Goal: Task Accomplishment & Management: Use online tool/utility

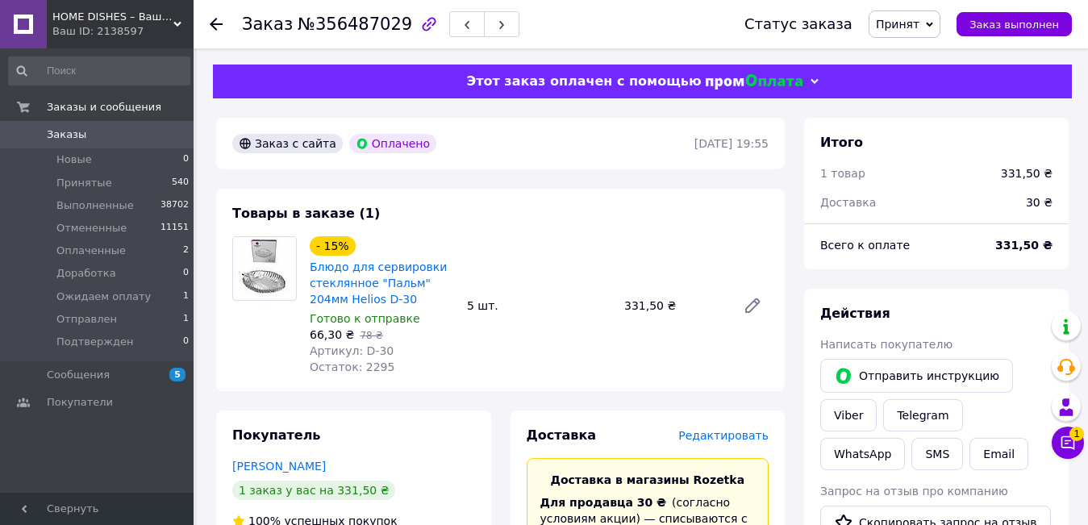
scroll to position [645, 0]
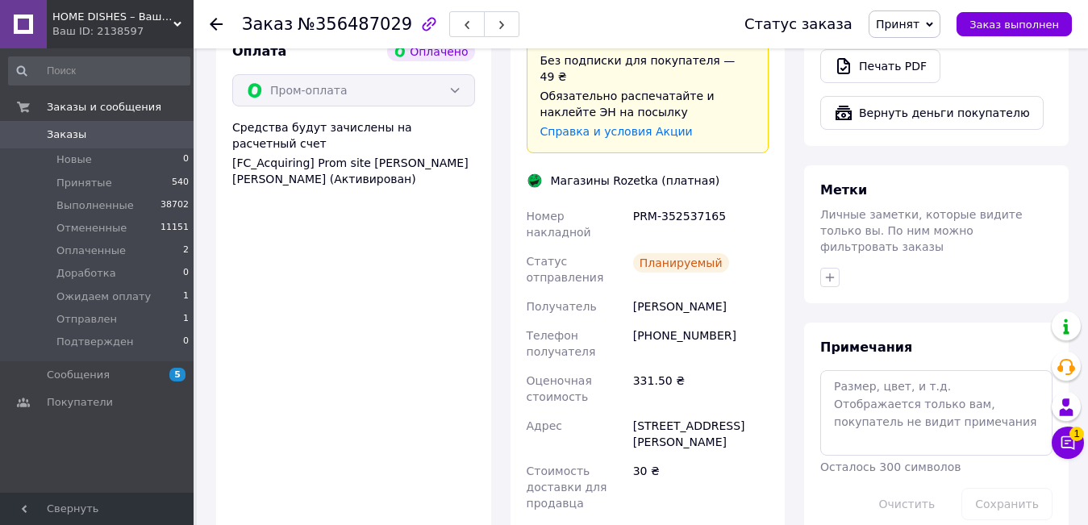
click at [179, 20] on icon at bounding box center [177, 24] width 8 height 8
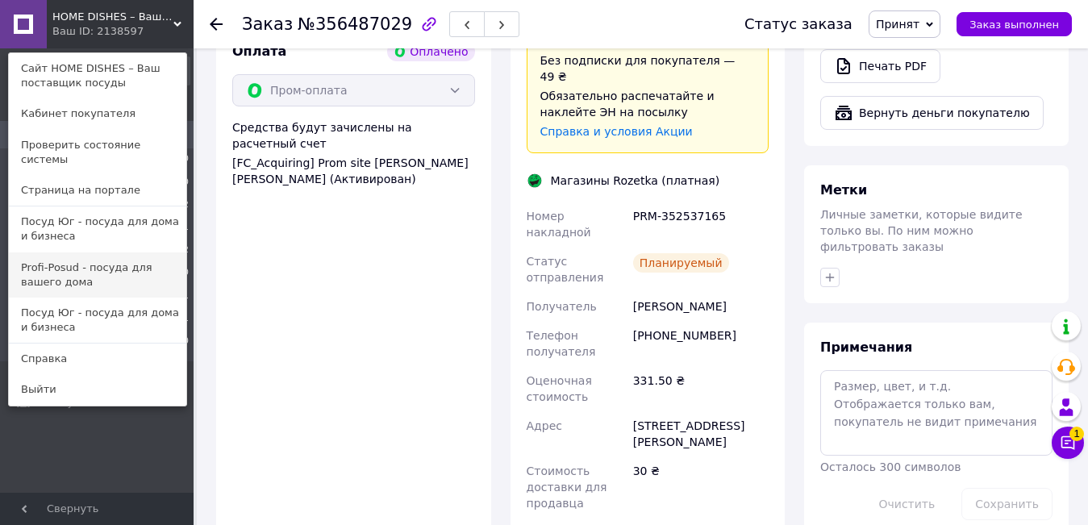
click at [55, 256] on link "Profi-Posud - посуда для вашего дома" at bounding box center [98, 275] width 178 height 45
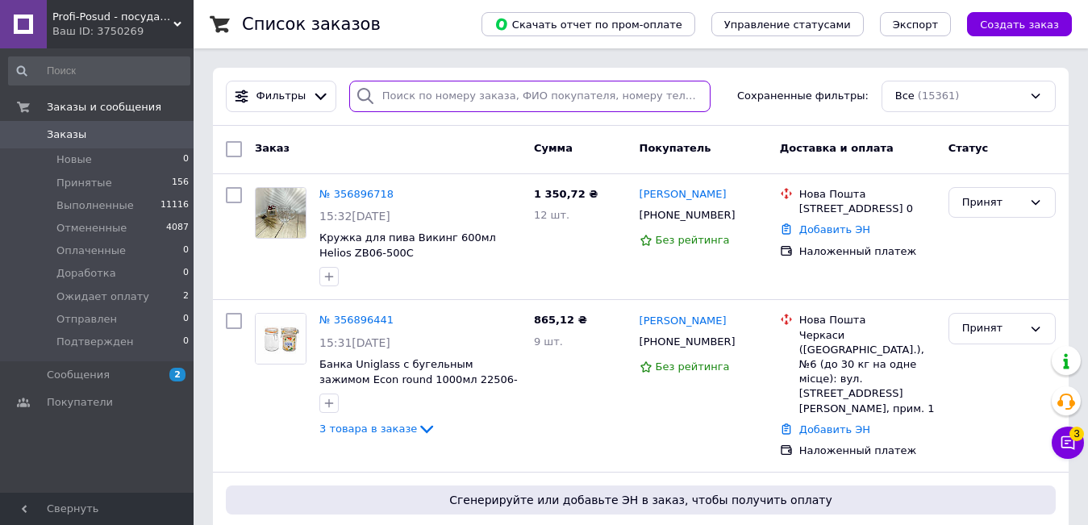
click at [427, 101] on input "search" at bounding box center [529, 96] width 361 height 31
paste input "356706713"
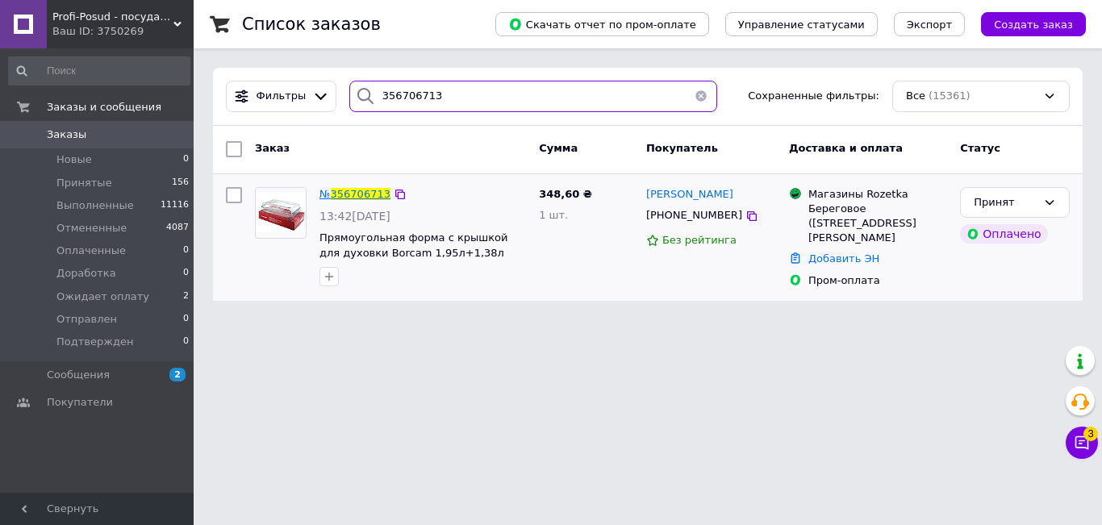
type input "356706713"
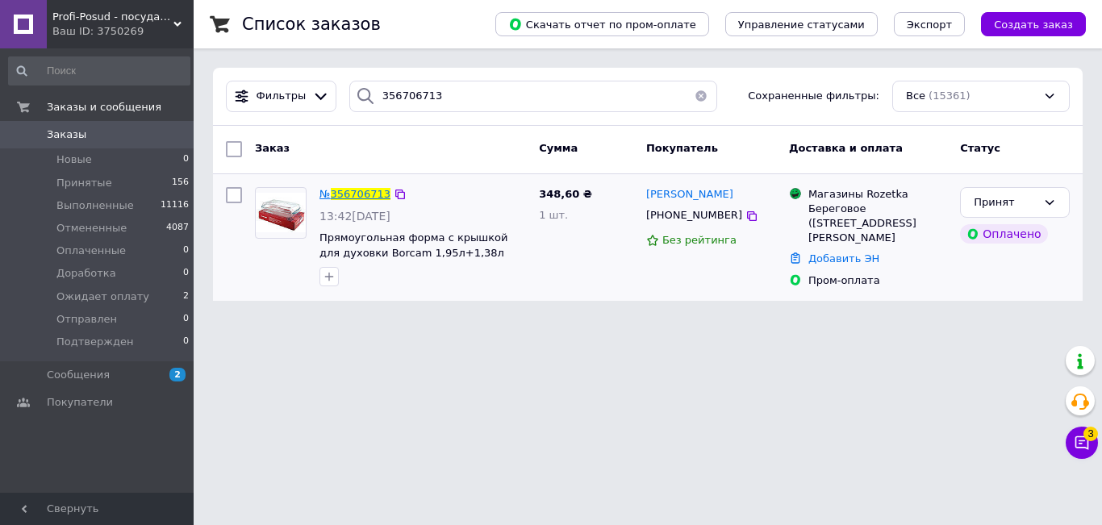
click at [360, 192] on span "356706713" at bounding box center [361, 194] width 60 height 12
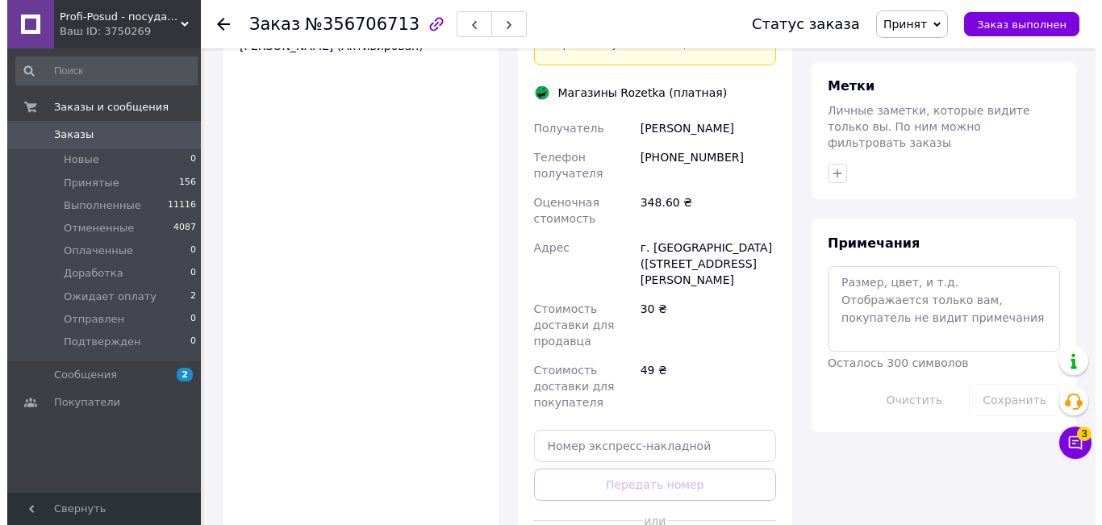
scroll to position [888, 0]
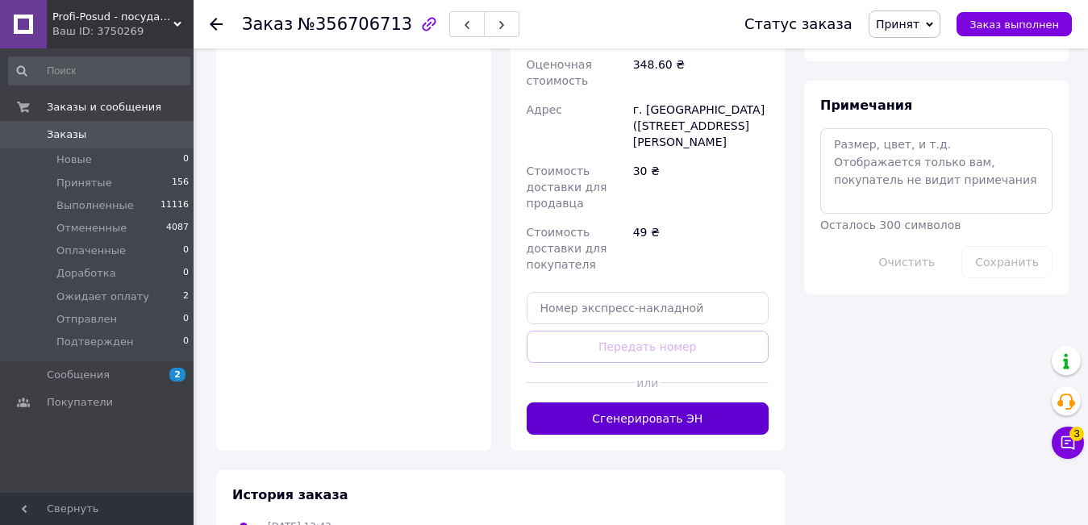
click at [679, 403] on button "Сгенерировать ЭН" at bounding box center [648, 419] width 243 height 32
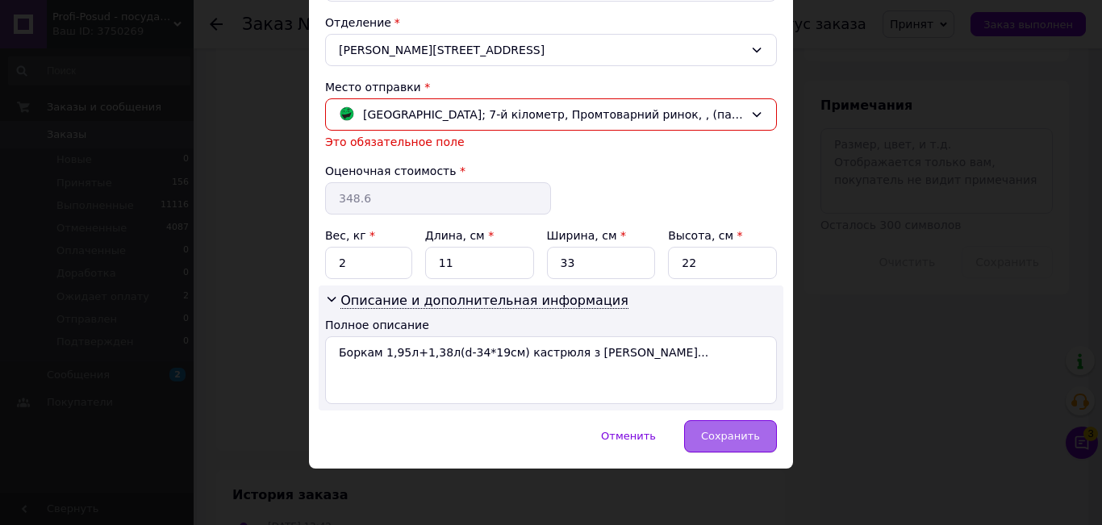
click at [729, 442] on span "Сохранить" at bounding box center [730, 436] width 59 height 12
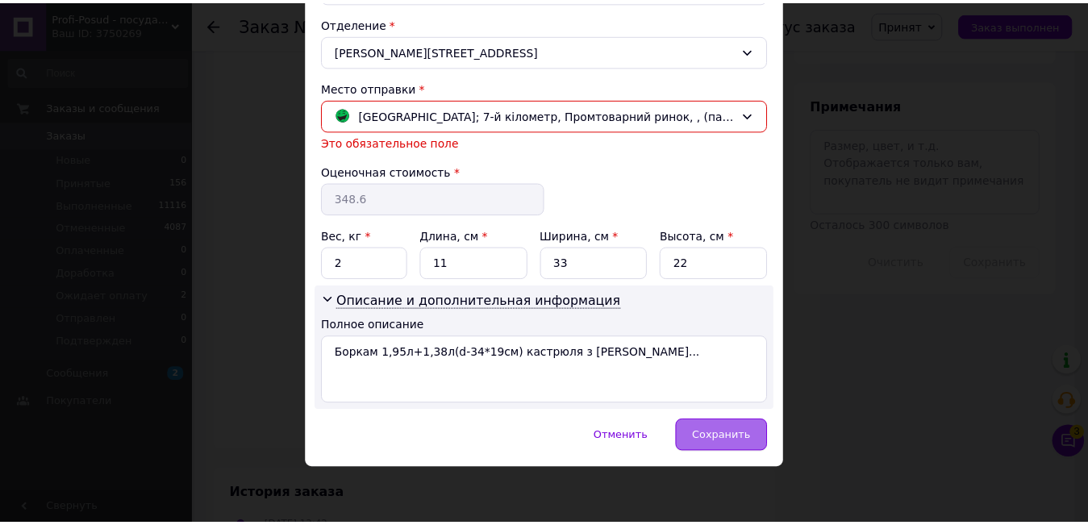
scroll to position [475, 0]
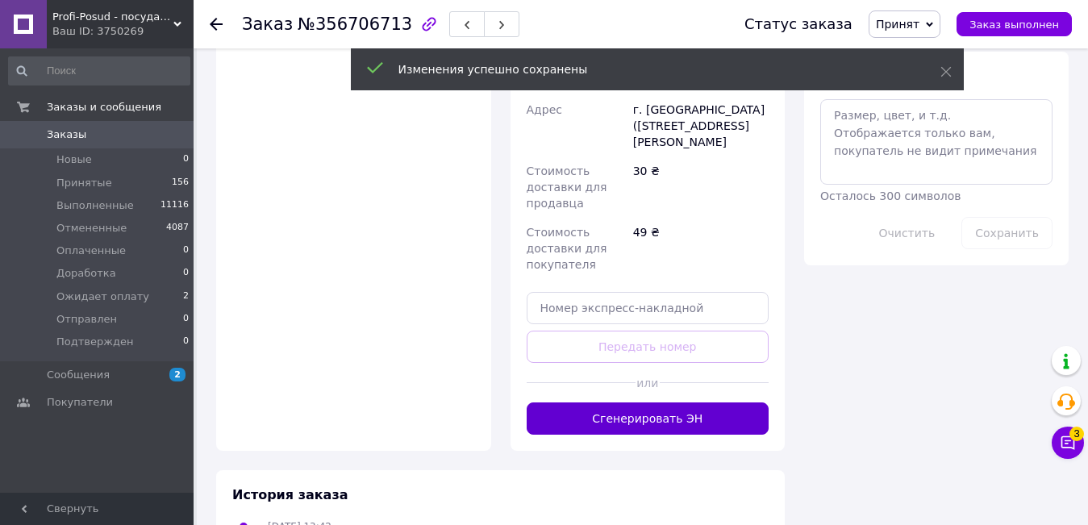
click at [711, 407] on button "Сгенерировать ЭН" at bounding box center [648, 419] width 243 height 32
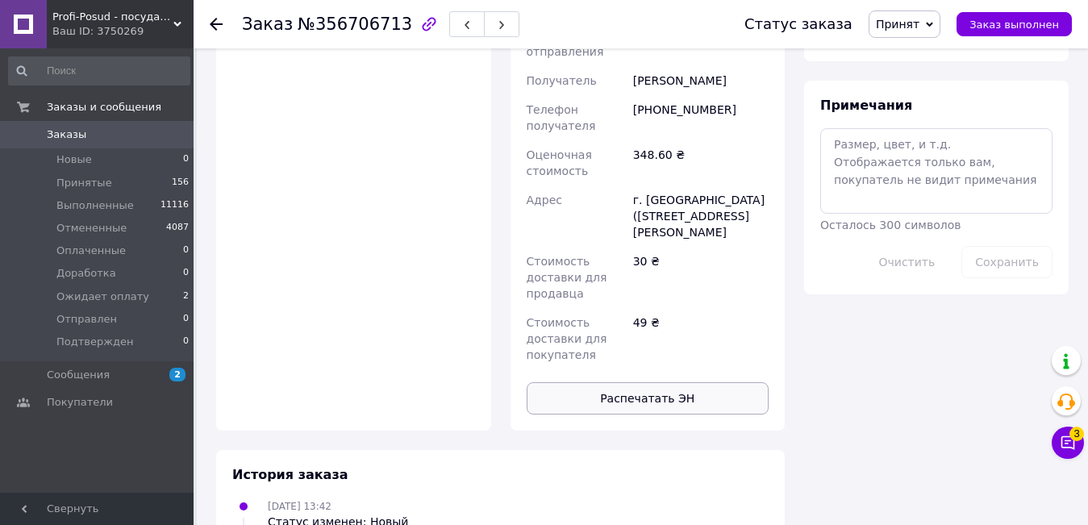
click at [719, 382] on button "Распечатать ЭН" at bounding box center [648, 398] width 243 height 32
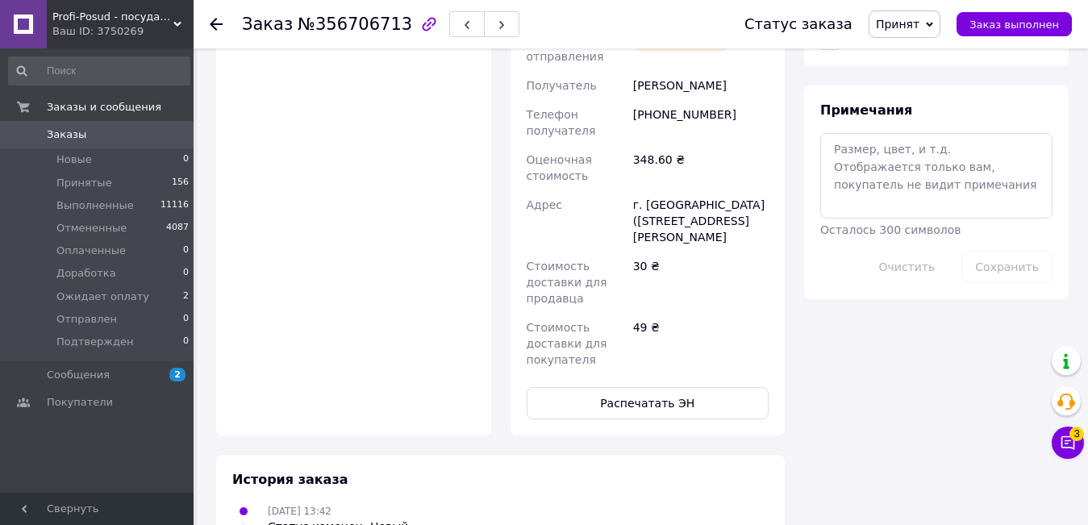
scroll to position [565, 0]
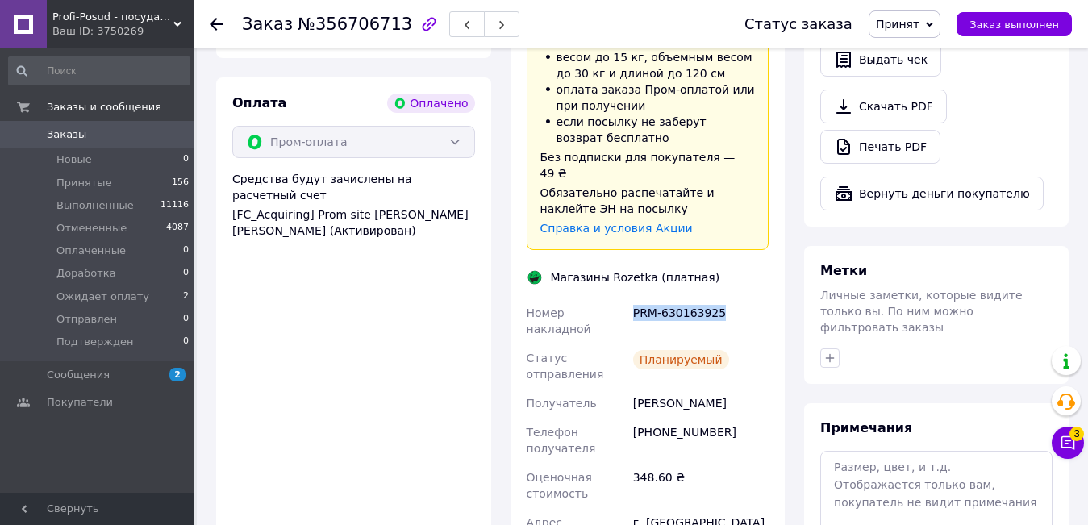
drag, startPoint x: 629, startPoint y: 275, endPoint x: 762, endPoint y: 275, distance: 133.1
click at [762, 299] on div "PRM-630163925" at bounding box center [701, 321] width 142 height 45
copy div "PRM-630163925"
